Goal: Information Seeking & Learning: Check status

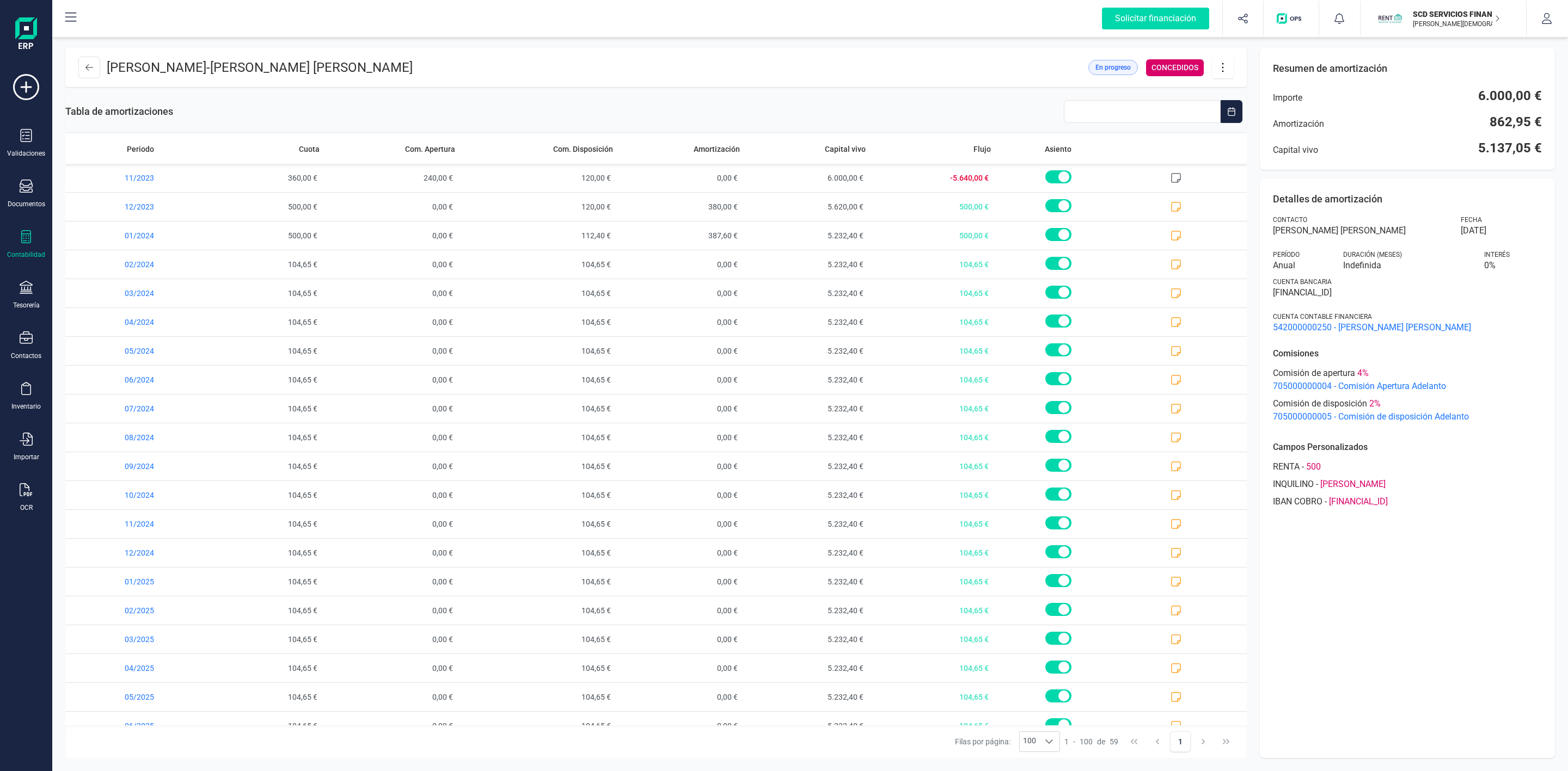
scroll to position [653, 0]
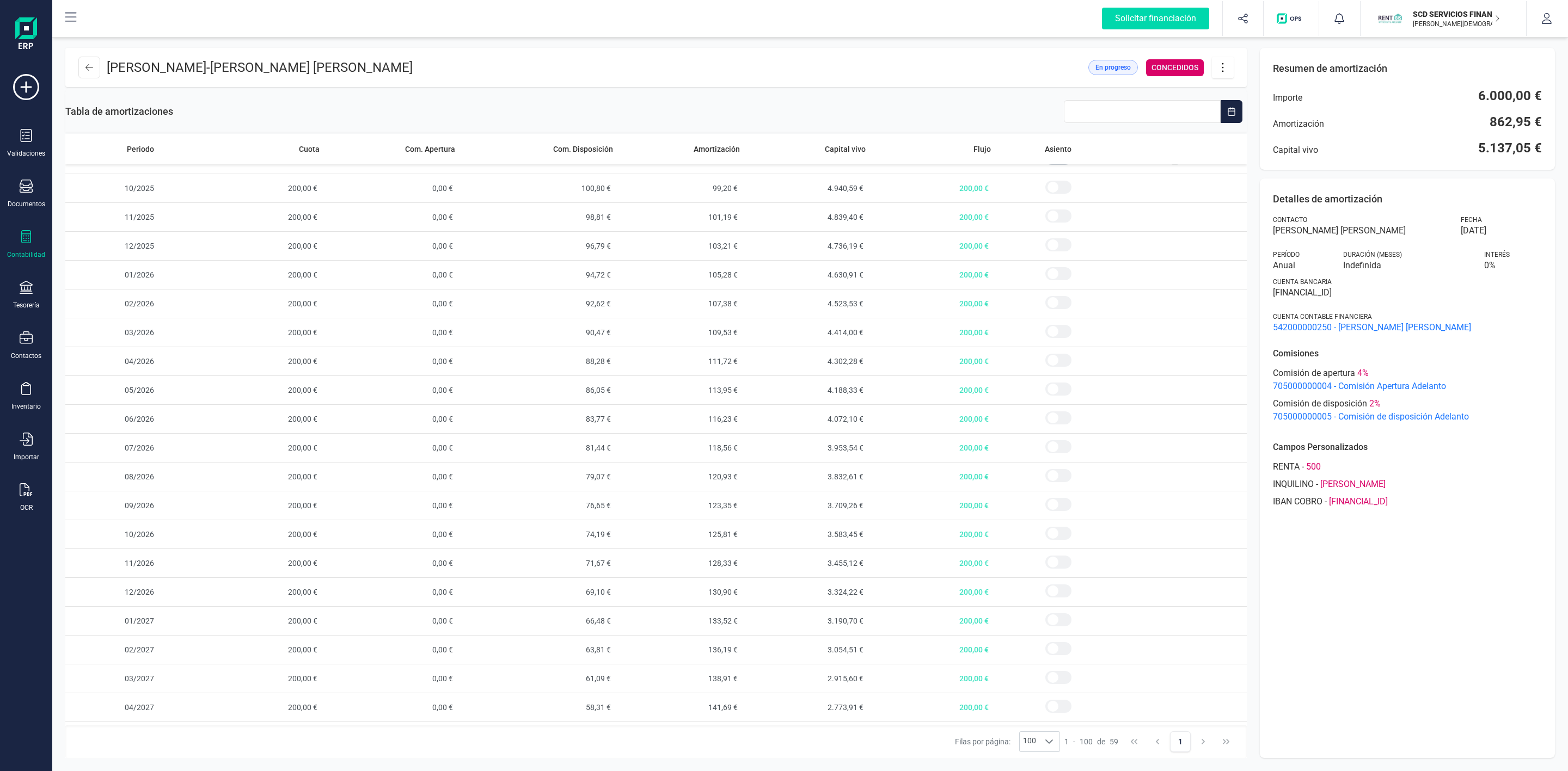
click at [26, 237] on icon at bounding box center [26, 236] width 13 height 13
click at [138, 276] on span "Préstamos" at bounding box center [115, 279] width 65 height 13
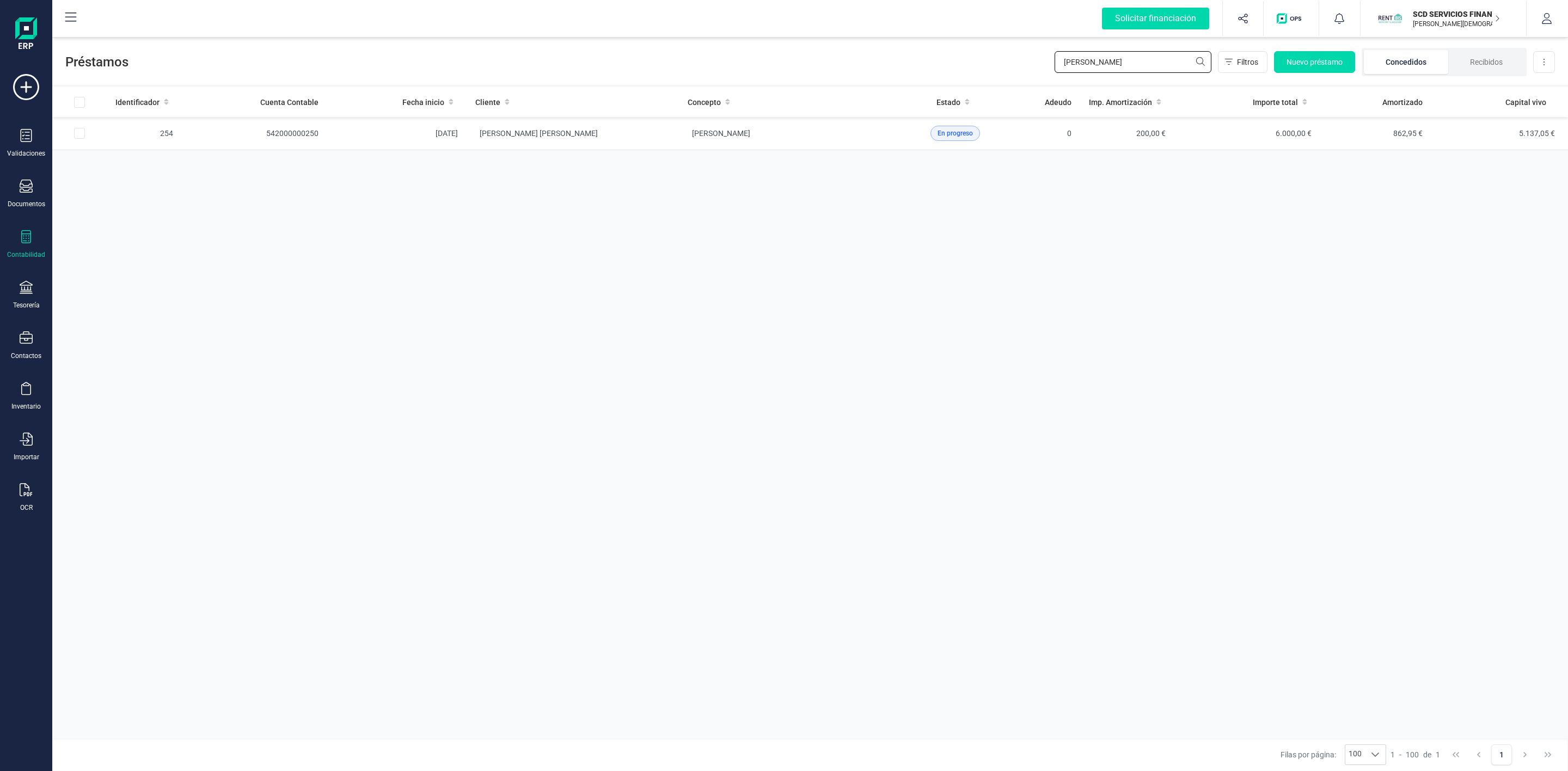
drag, startPoint x: 1014, startPoint y: 65, endPoint x: 981, endPoint y: 71, distance: 33.5
click at [981, 71] on div "Préstamos [PERSON_NAME] Filtros Nuevo préstamo Concedidos Recibidos Descargar E…" at bounding box center [810, 59] width 1515 height 50
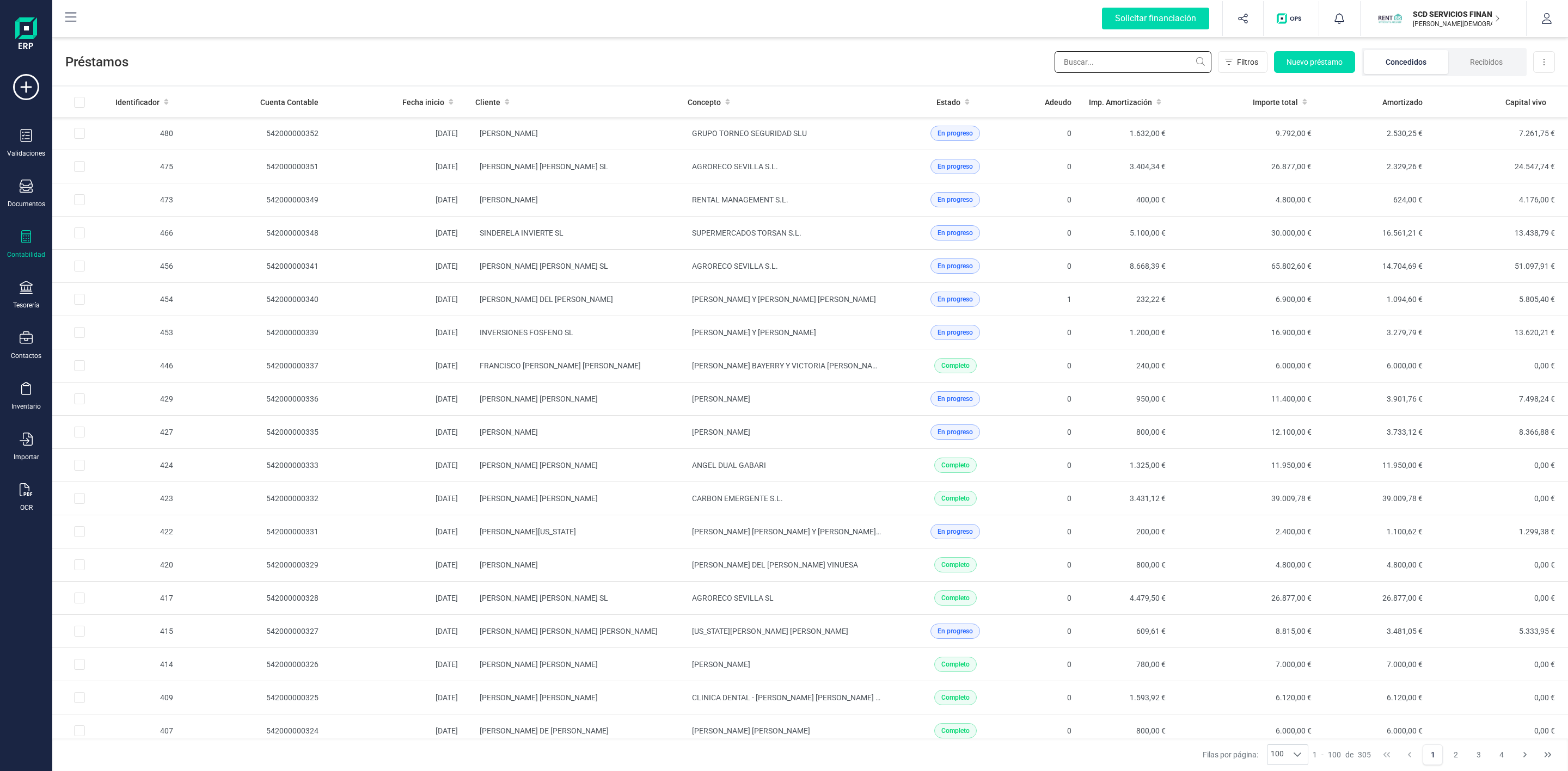
click at [1112, 63] on input "text" at bounding box center [1133, 62] width 157 height 22
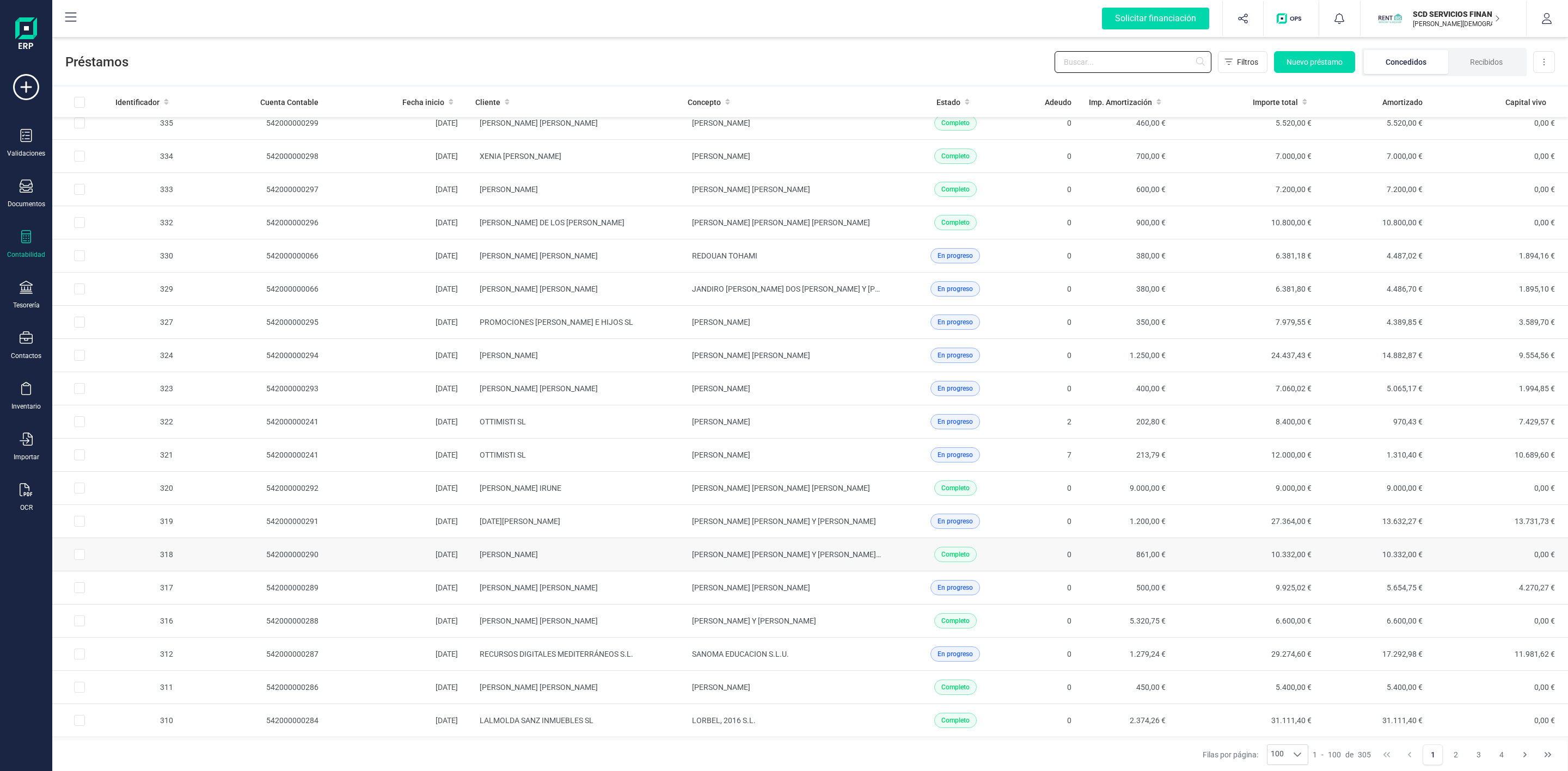
scroll to position [1795, 0]
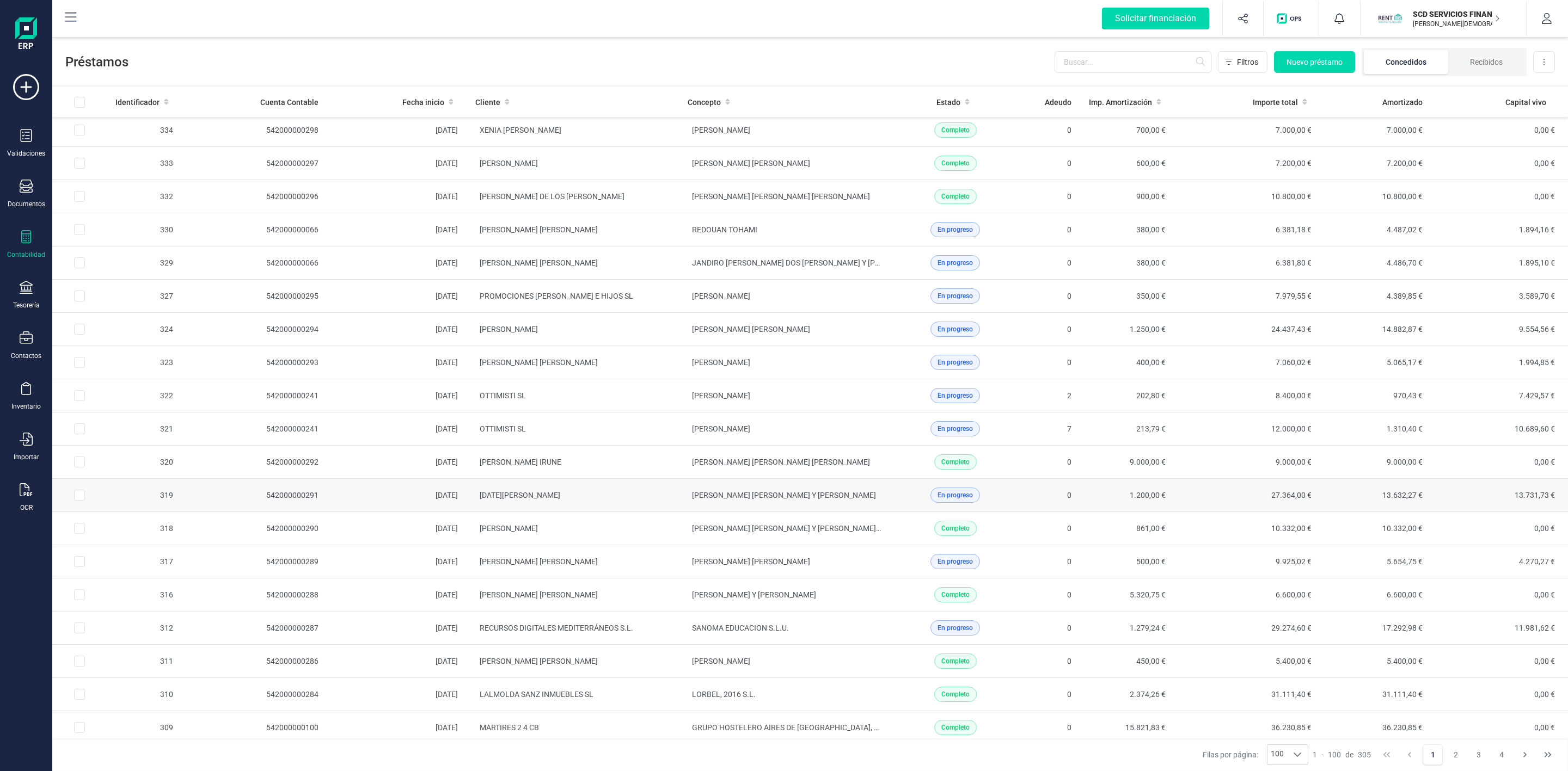
click at [638, 512] on td "[DATE][PERSON_NAME]" at bounding box center [572, 495] width 213 height 33
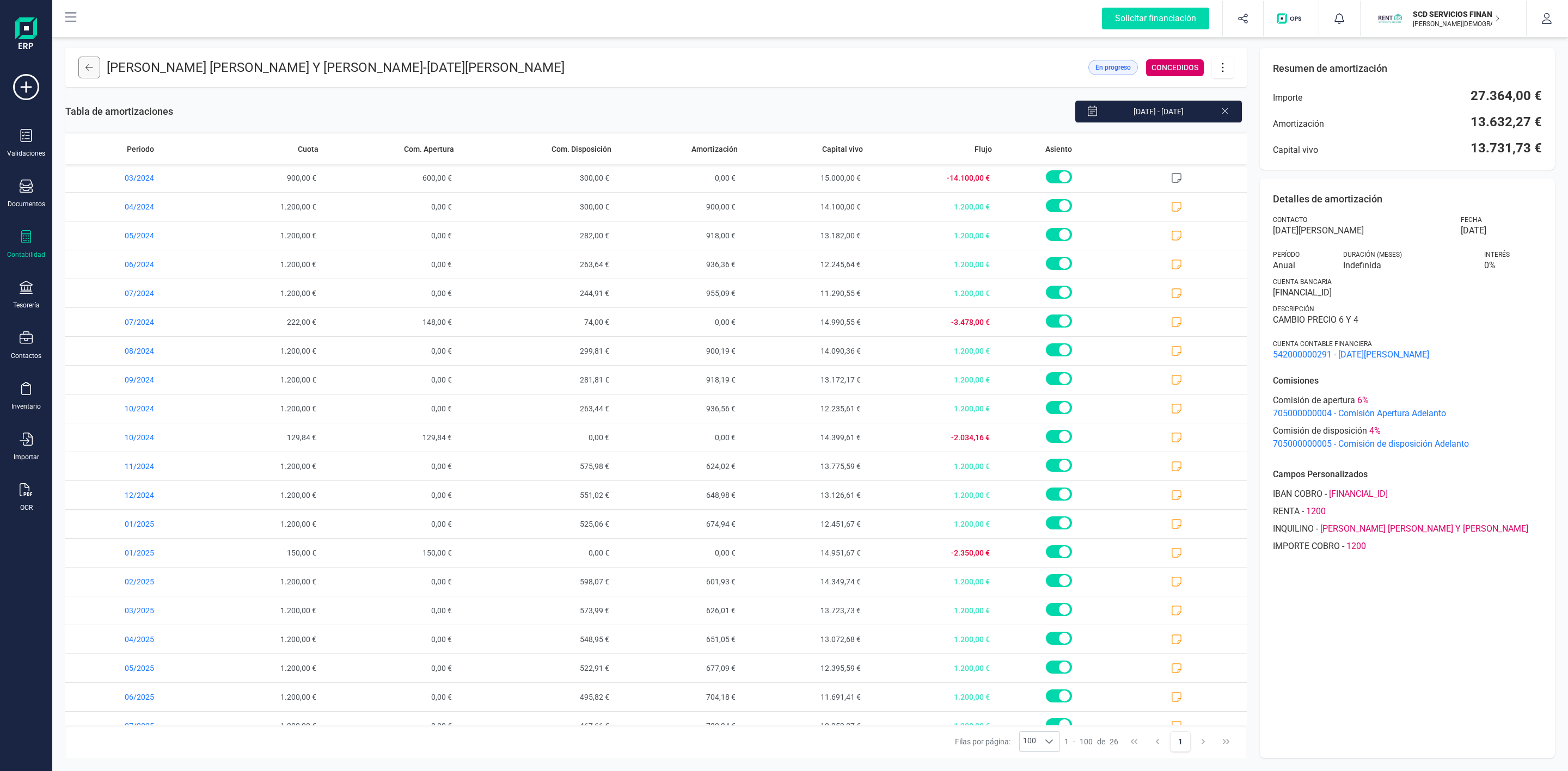
click at [87, 63] on icon at bounding box center [89, 68] width 7 height 9
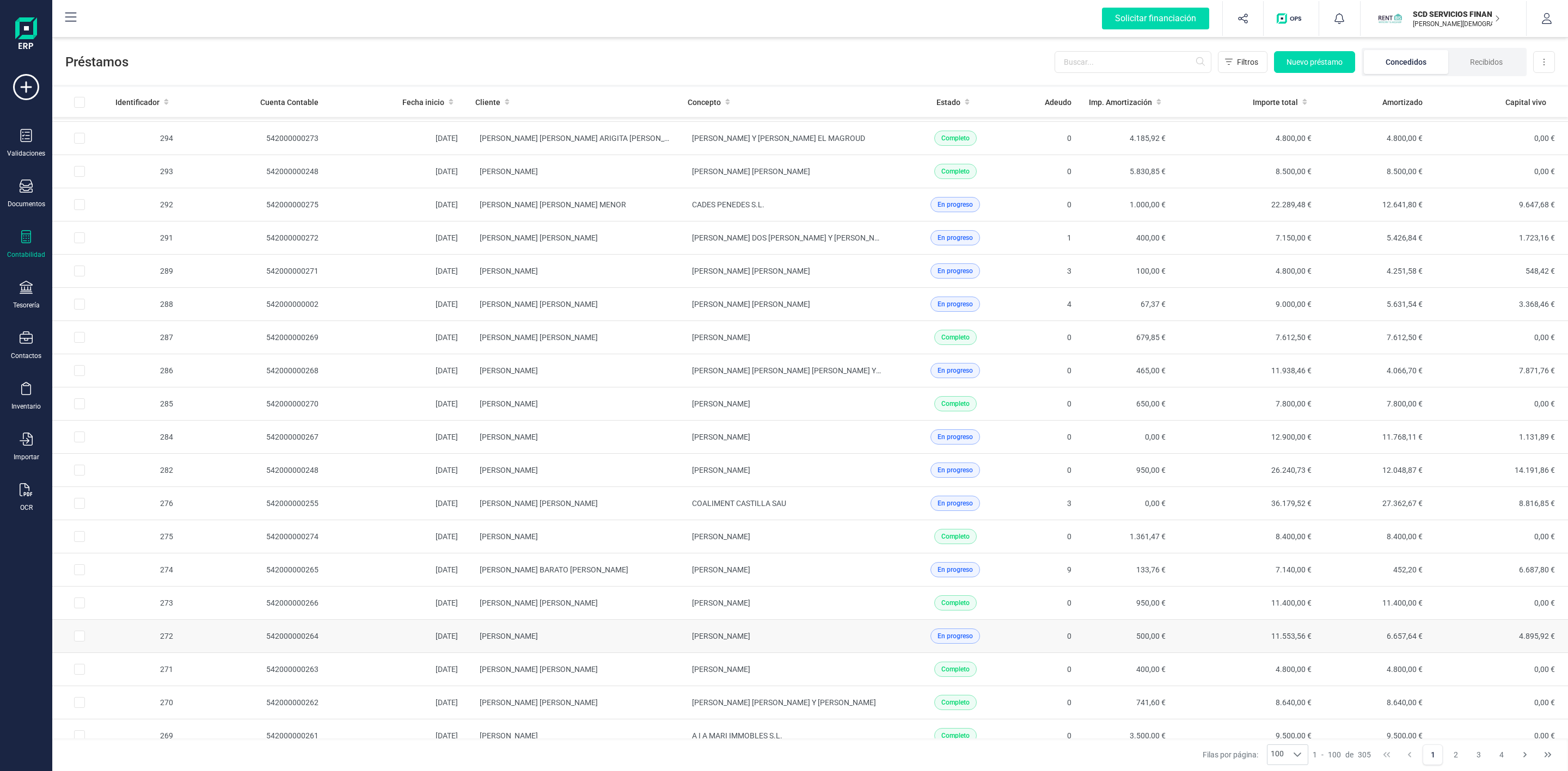
scroll to position [2775, 0]
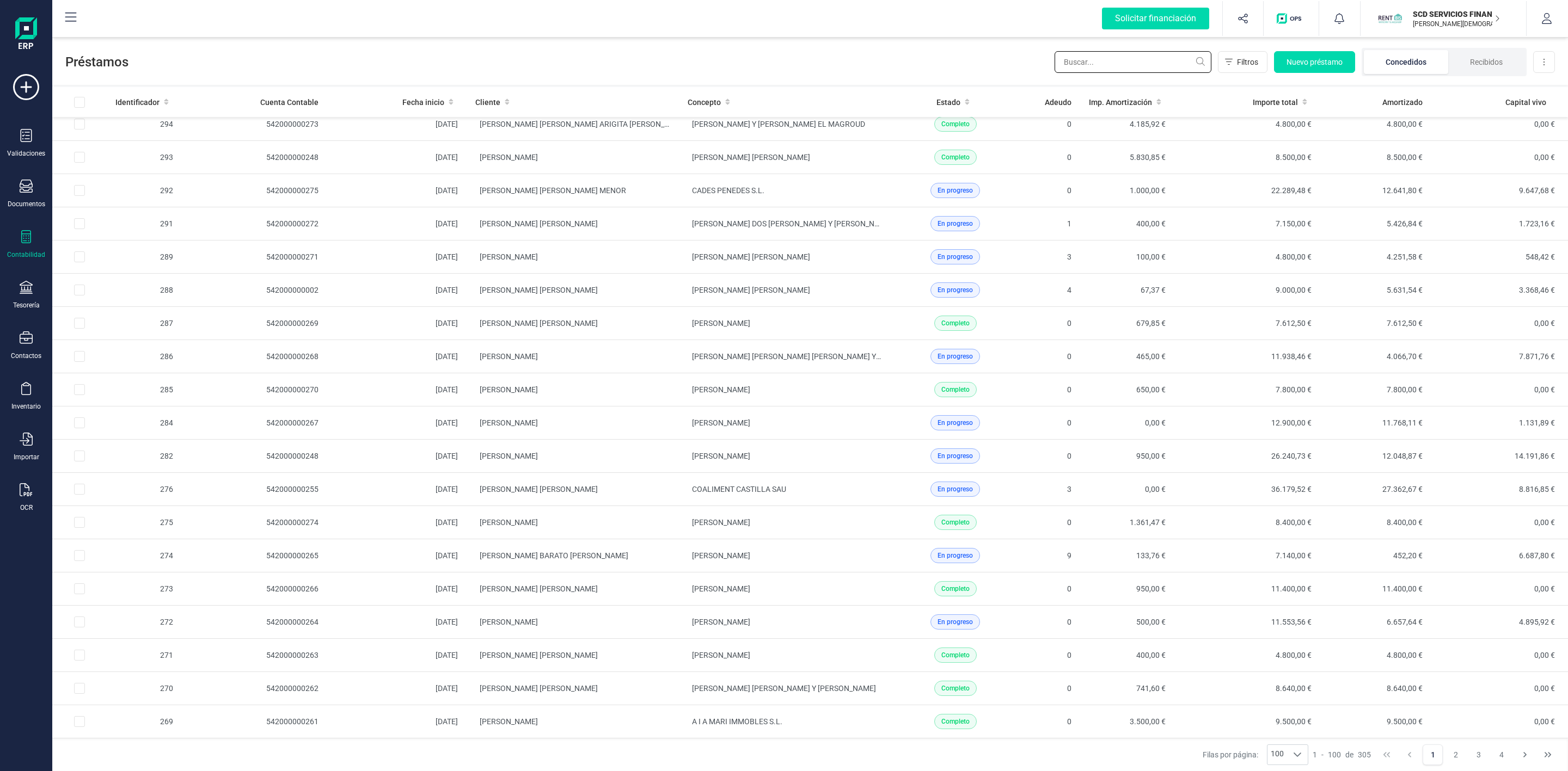
click at [1085, 71] on input "text" at bounding box center [1133, 62] width 157 height 22
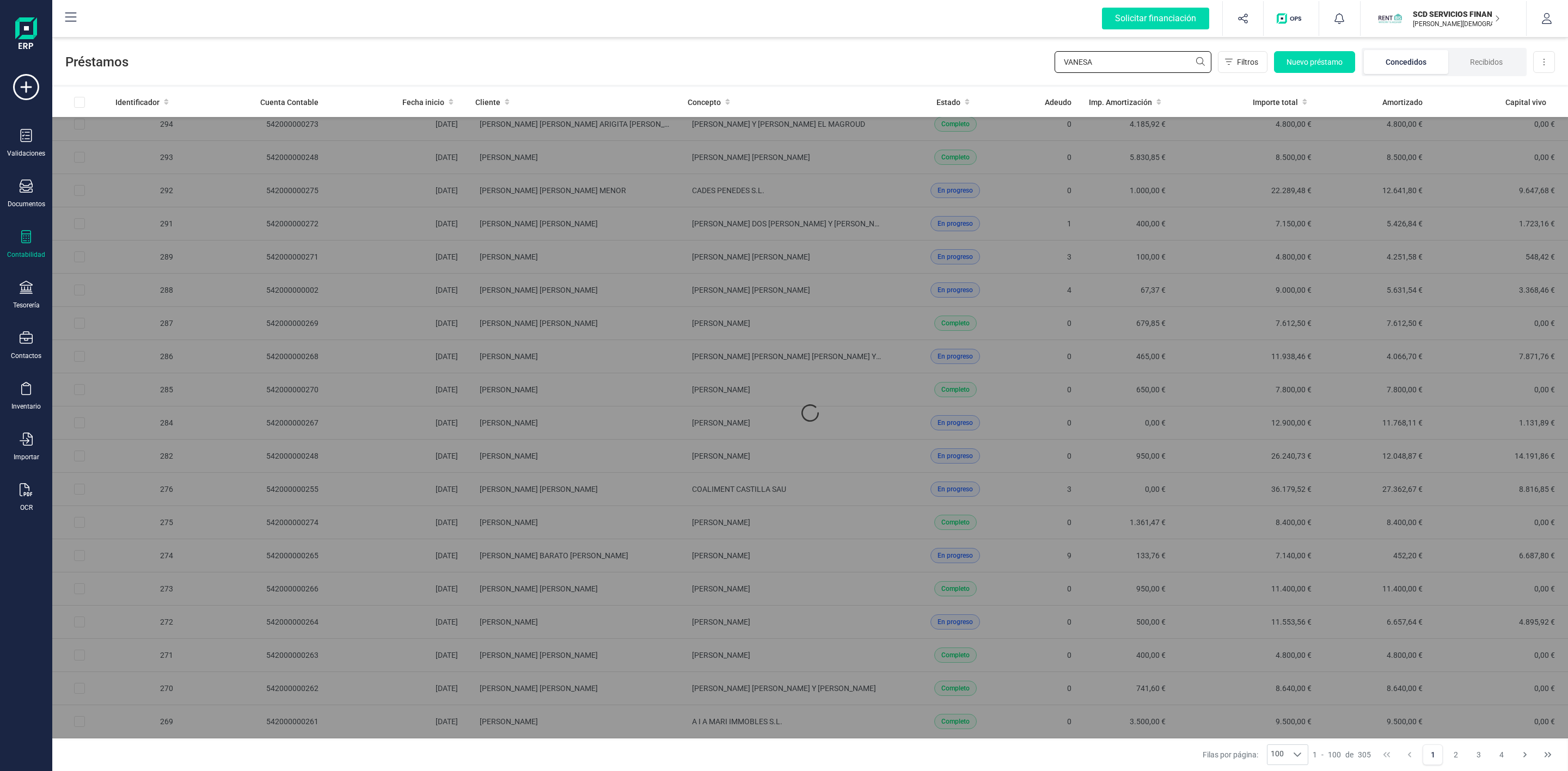
scroll to position [0, 0]
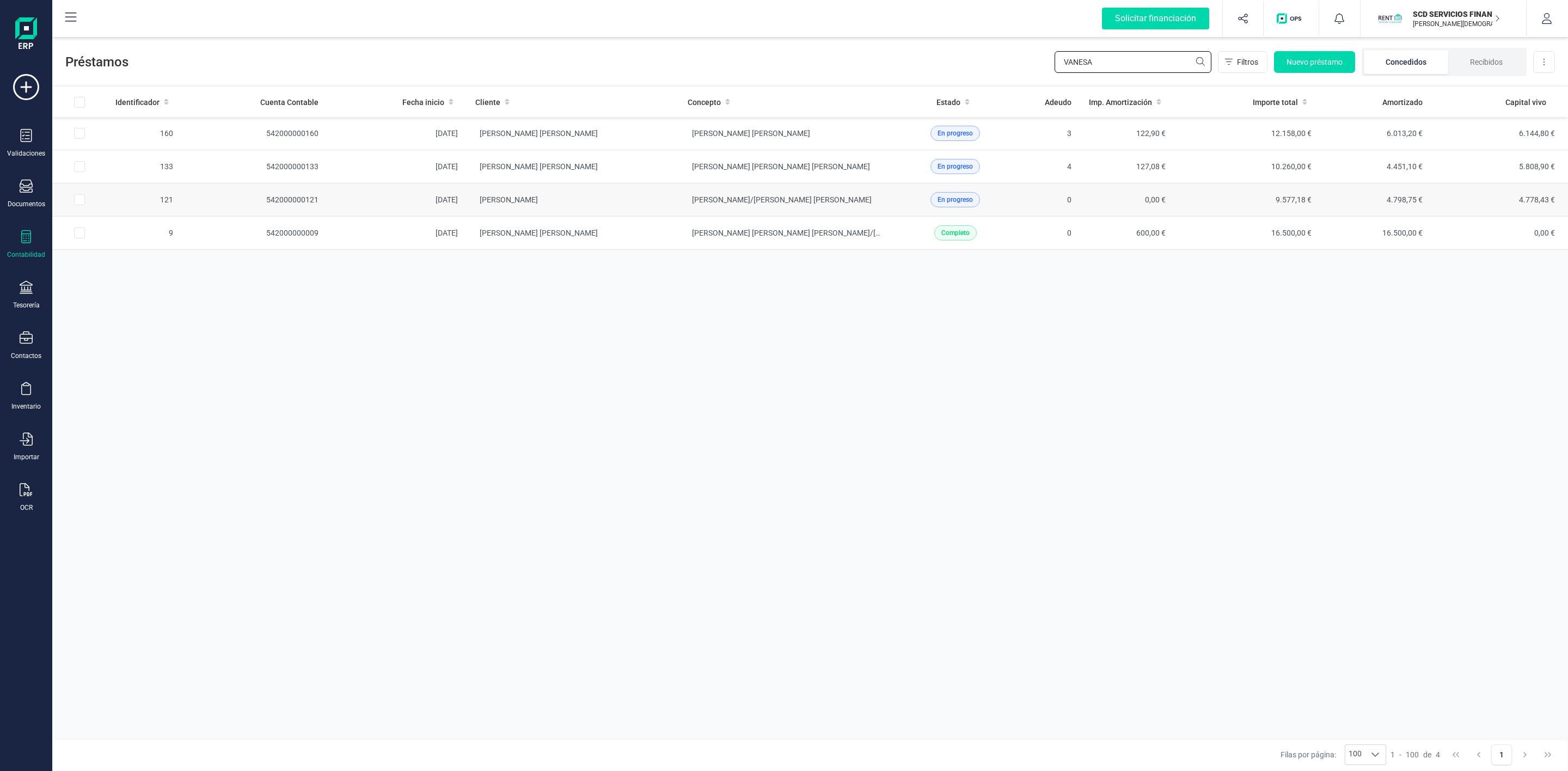
type input "VANESA"
click at [617, 209] on td "[PERSON_NAME]" at bounding box center [572, 200] width 213 height 33
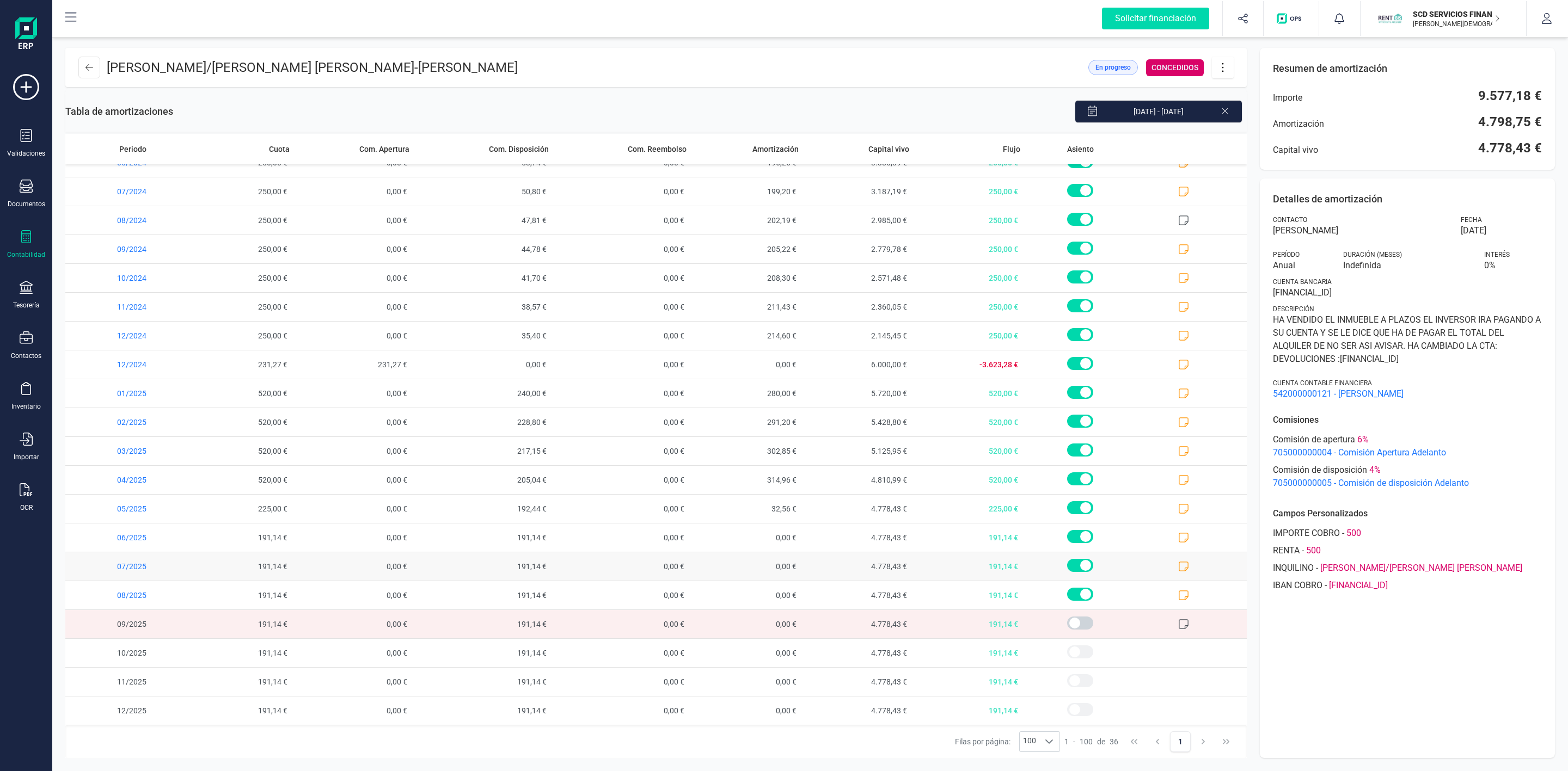
scroll to position [485, 0]
drag, startPoint x: 1473, startPoint y: 150, endPoint x: 1545, endPoint y: 152, distance: 72.0
click at [1545, 152] on div "Resumen de amortización Importe 9.577,18 € Amortización 4.798,75 € Capital vivo…" at bounding box center [1407, 109] width 295 height 122
